Goal: Obtain resource: Download file/media

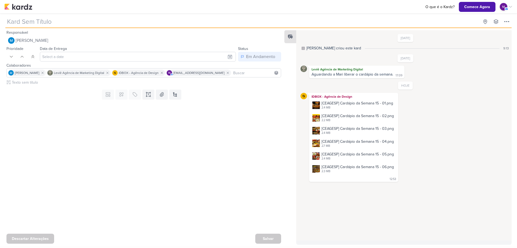
type input "[CARDÁPIO]"
type input "[DATE] 23:59"
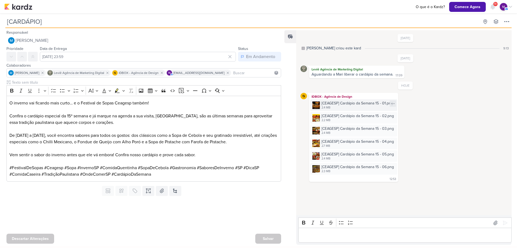
click at [346, 107] on div "2.4 MB" at bounding box center [358, 107] width 72 height 4
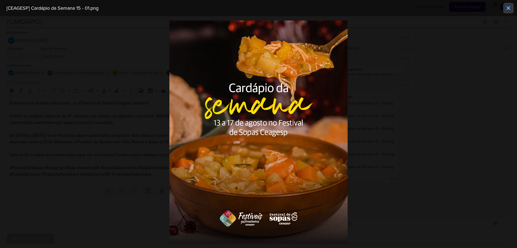
click at [510, 10] on icon at bounding box center [508, 8] width 6 height 6
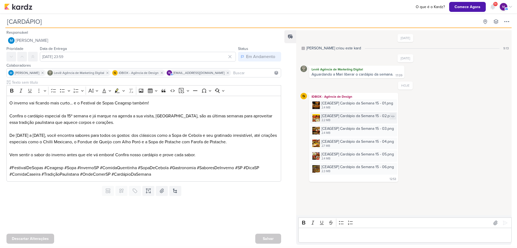
click at [377, 119] on div "2.2 MB" at bounding box center [358, 120] width 72 height 4
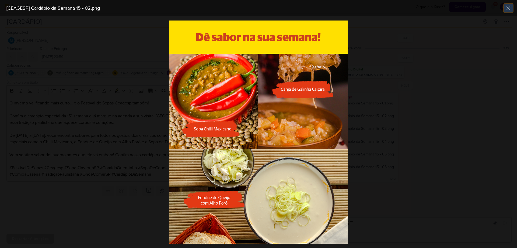
click at [509, 8] on icon at bounding box center [508, 7] width 3 height 3
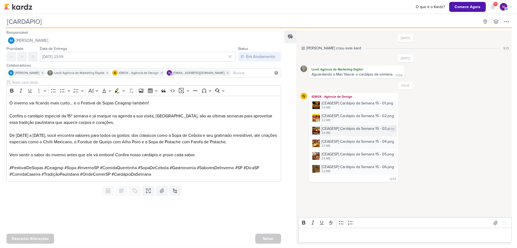
click at [364, 132] on div "2.4 MB" at bounding box center [358, 133] width 72 height 4
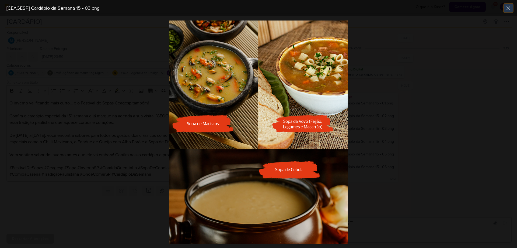
click at [506, 9] on icon at bounding box center [508, 8] width 6 height 6
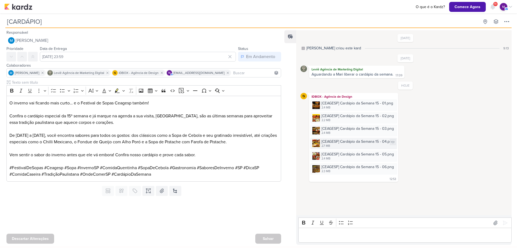
click at [330, 140] on div "[CEAGESP] Cardápio da Semana 15 - 04.png" at bounding box center [358, 141] width 72 height 6
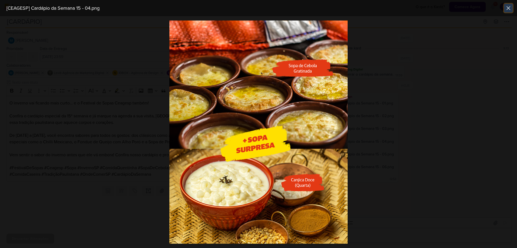
click at [511, 6] on icon at bounding box center [508, 8] width 6 height 6
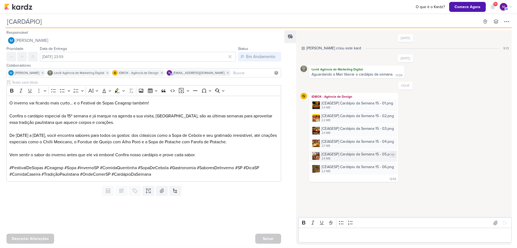
click at [334, 153] on div "[CEAGESP] Cardápio da Semana 15 - 05.png" at bounding box center [358, 154] width 72 height 6
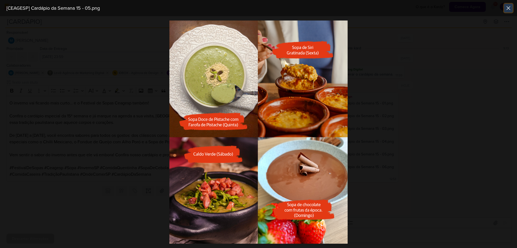
click at [508, 11] on button at bounding box center [508, 8] width 9 height 9
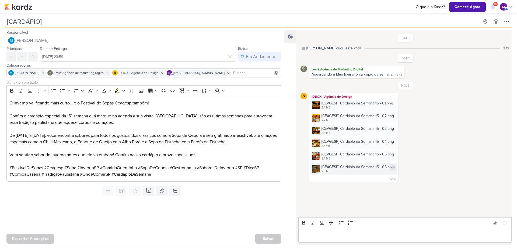
click at [347, 169] on div "[CEAGESP] Cardápio da Semana 15 - 06.png" at bounding box center [358, 167] width 72 height 6
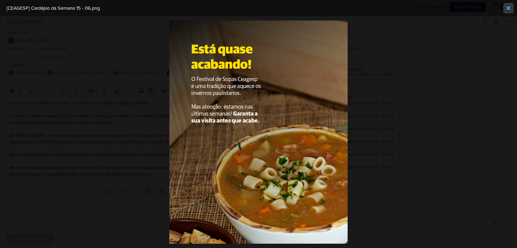
click at [510, 5] on icon at bounding box center [508, 8] width 6 height 6
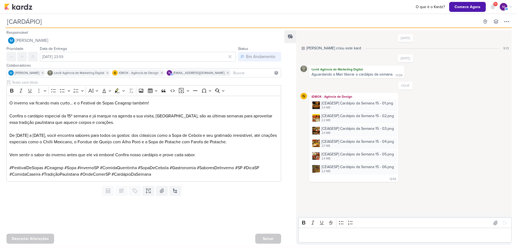
click at [309, 233] on p "Editor editing area: main" at bounding box center [405, 235] width 208 height 6
click at [503, 220] on icon at bounding box center [505, 222] width 5 height 5
